Goal: Check status: Verify the current state of an ongoing process or item

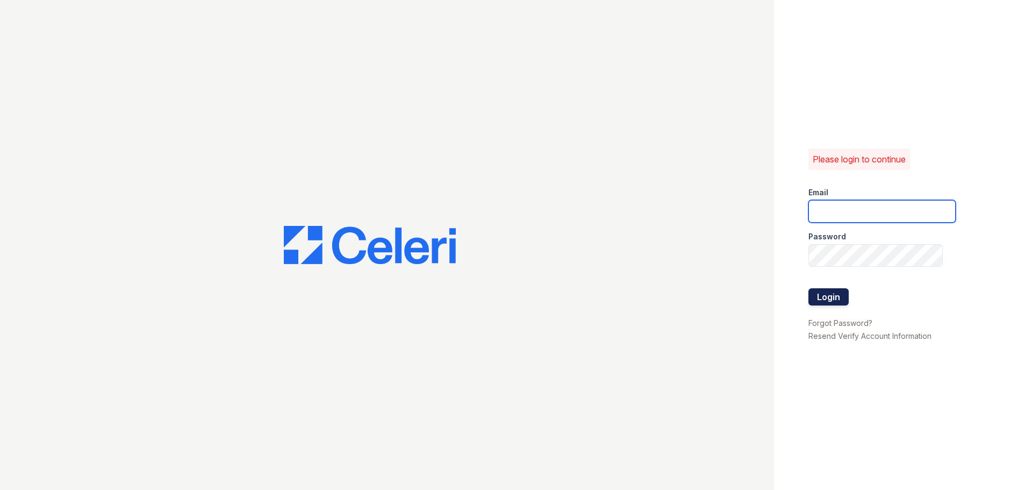
type input "washington3@cafmanagement.com"
click at [826, 297] on button "Login" at bounding box center [829, 296] width 40 height 17
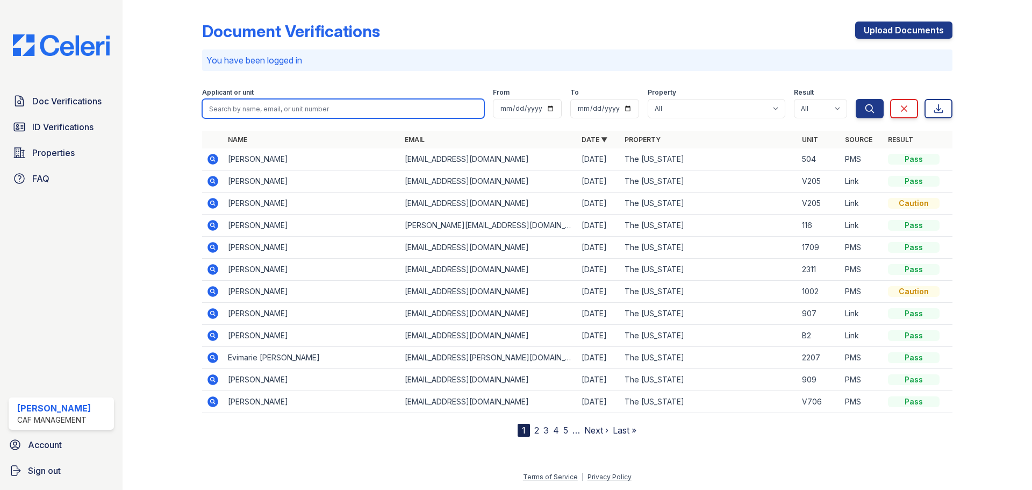
click at [287, 110] on input "search" at bounding box center [343, 108] width 282 height 19
type input "[PERSON_NAME]"
click at [856, 99] on button "Search" at bounding box center [870, 108] width 28 height 19
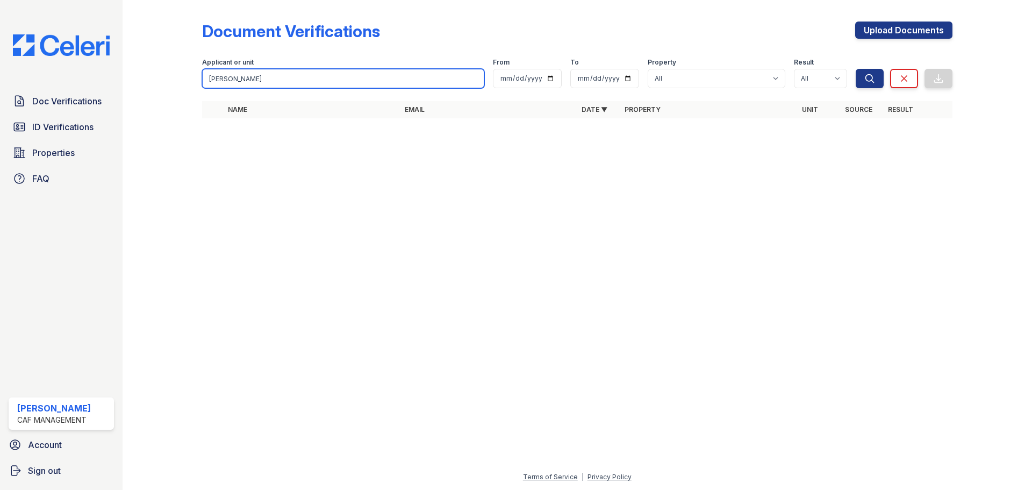
click at [244, 81] on input "[PERSON_NAME]" at bounding box center [343, 78] width 282 height 19
type input "r"
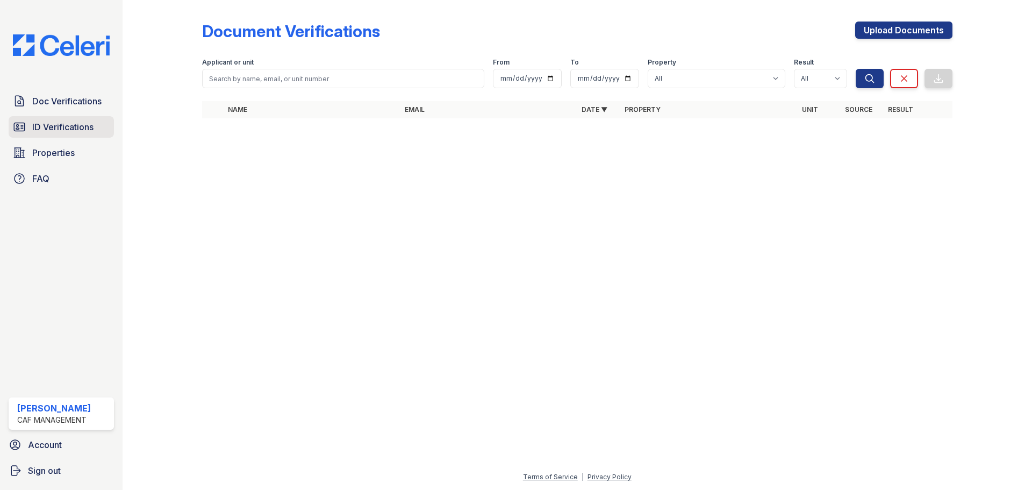
click at [73, 124] on span "ID Verifications" at bounding box center [62, 126] width 61 height 13
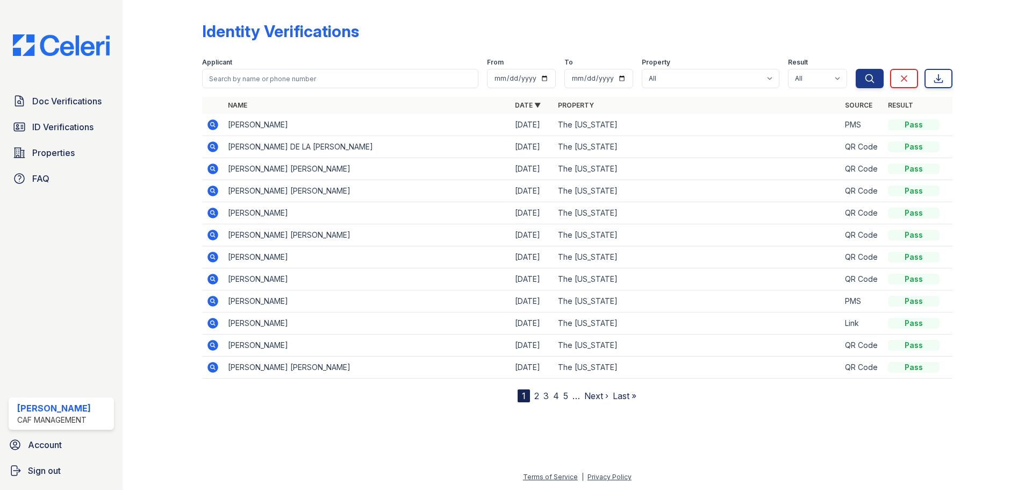
click at [538, 396] on link "2" at bounding box center [536, 395] width 5 height 11
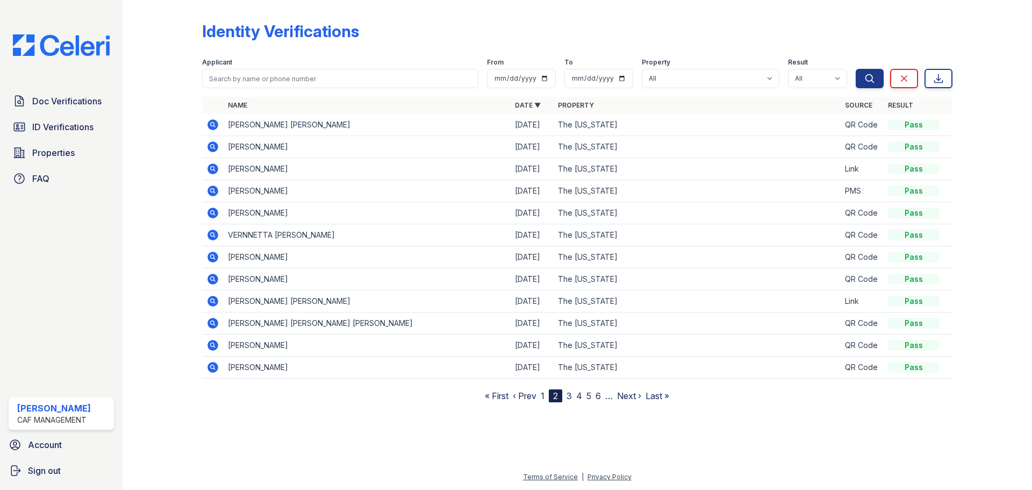
click at [572, 395] on link "3" at bounding box center [569, 395] width 5 height 11
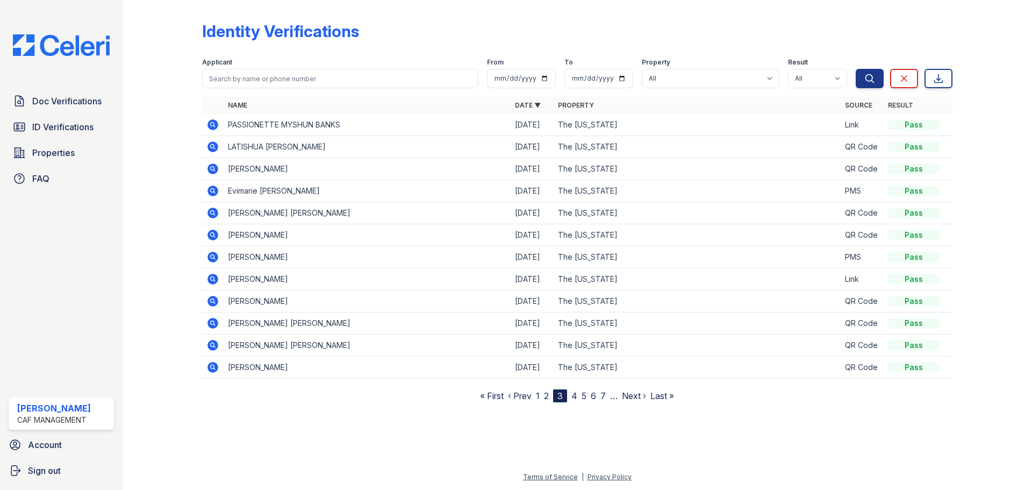
click at [212, 212] on icon at bounding box center [212, 212] width 3 height 3
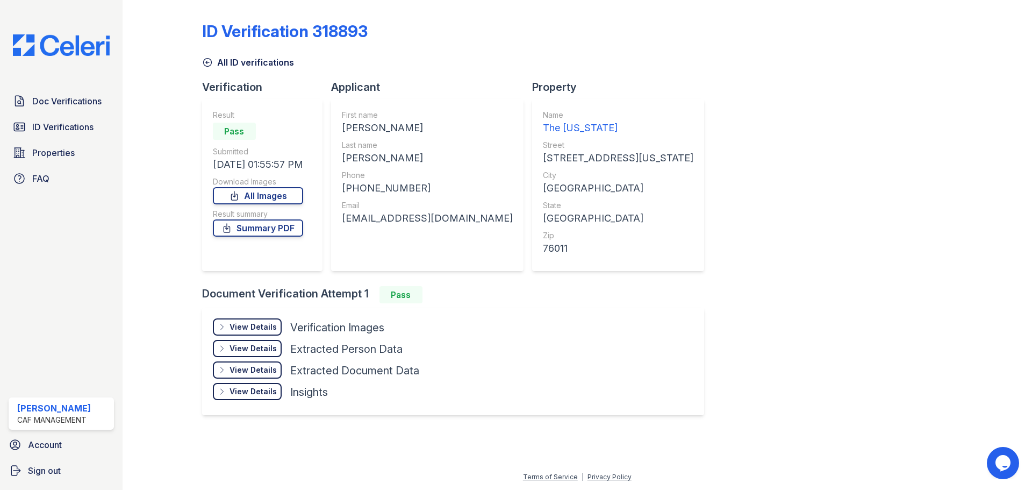
click at [267, 331] on div "View Details" at bounding box center [253, 327] width 47 height 11
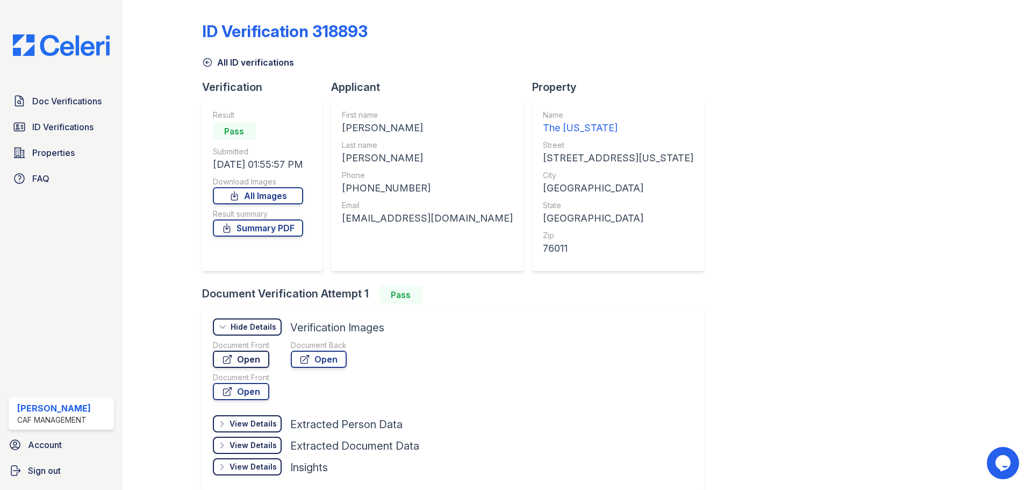
click at [260, 360] on link "Open" at bounding box center [241, 359] width 56 height 17
